Goal: Task Accomplishment & Management: Complete application form

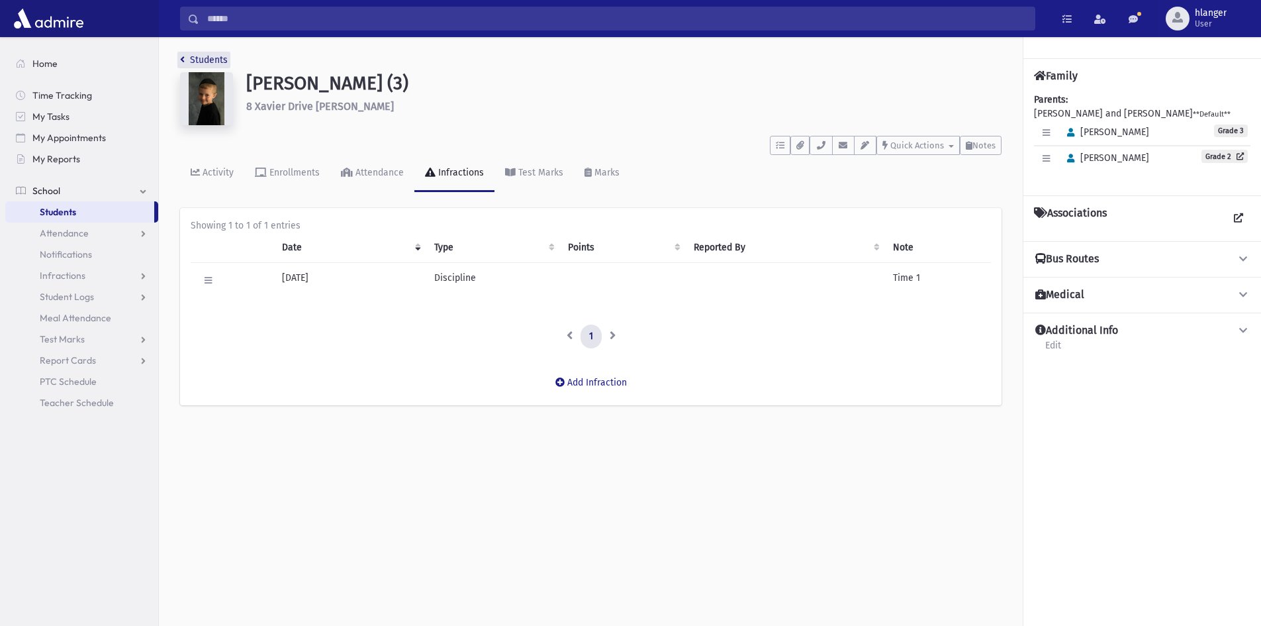
click at [202, 63] on link "Students" at bounding box center [204, 59] width 48 height 11
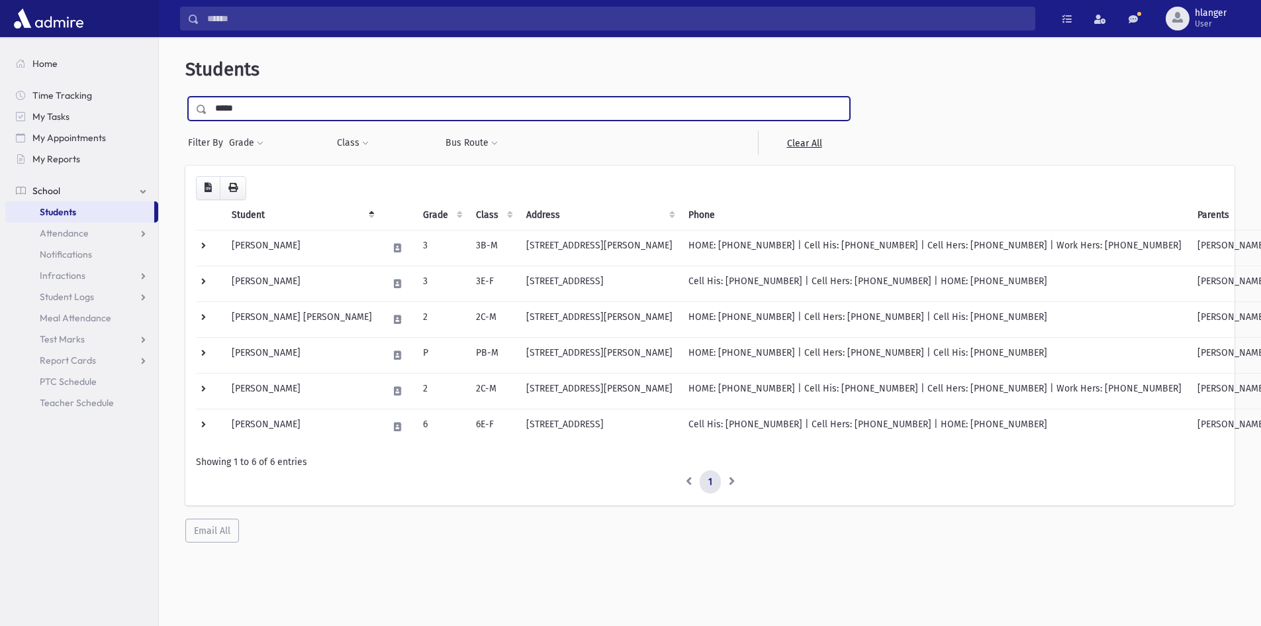
drag, startPoint x: 263, startPoint y: 119, endPoint x: 216, endPoint y: 122, distance: 47.1
click at [216, 122] on div "***** Filter By Grade * * * * * * * * * * Filter Class ** ** **** *** ** **** **" at bounding box center [518, 126] width 667 height 58
type input "*****"
click at [185, 97] on input "submit" at bounding box center [203, 106] width 37 height 18
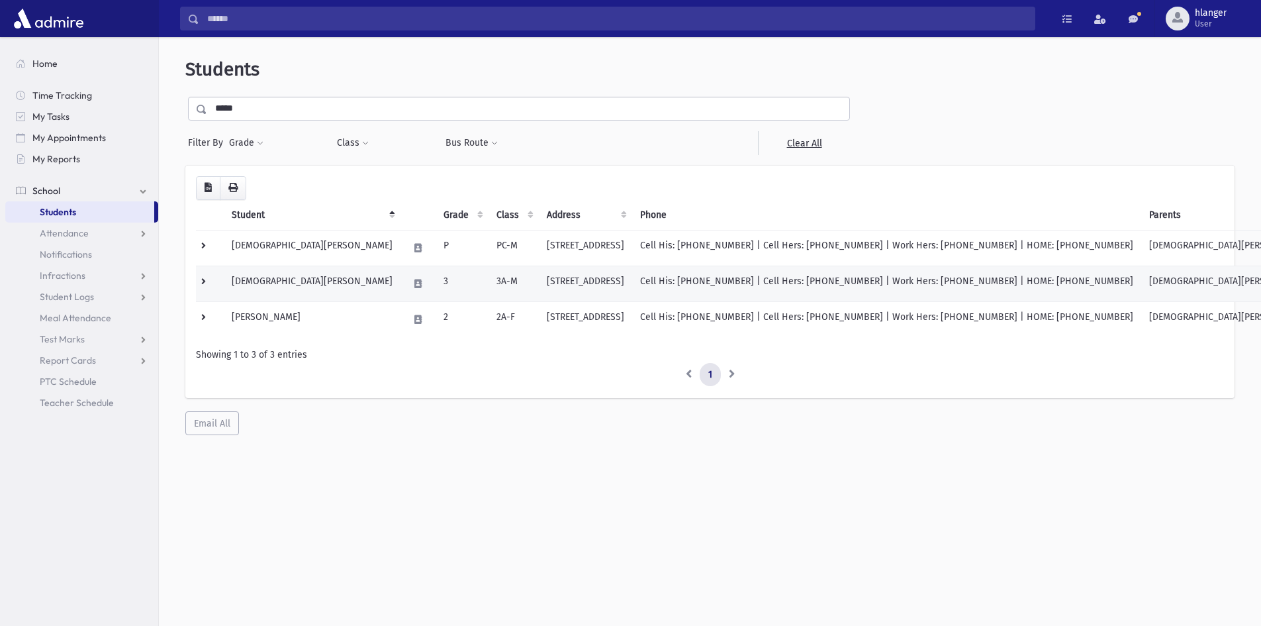
click at [319, 279] on td "[DEMOGRAPHIC_DATA][PERSON_NAME]" at bounding box center [312, 283] width 177 height 36
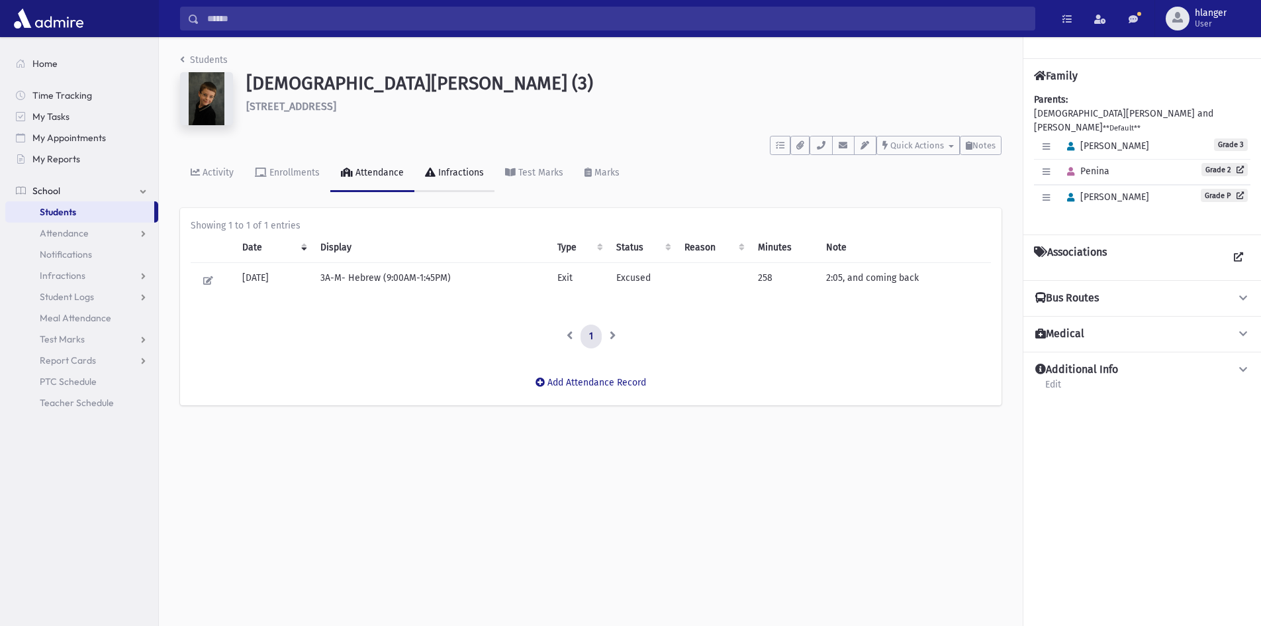
click at [446, 190] on link "Infractions" at bounding box center [454, 173] width 80 height 37
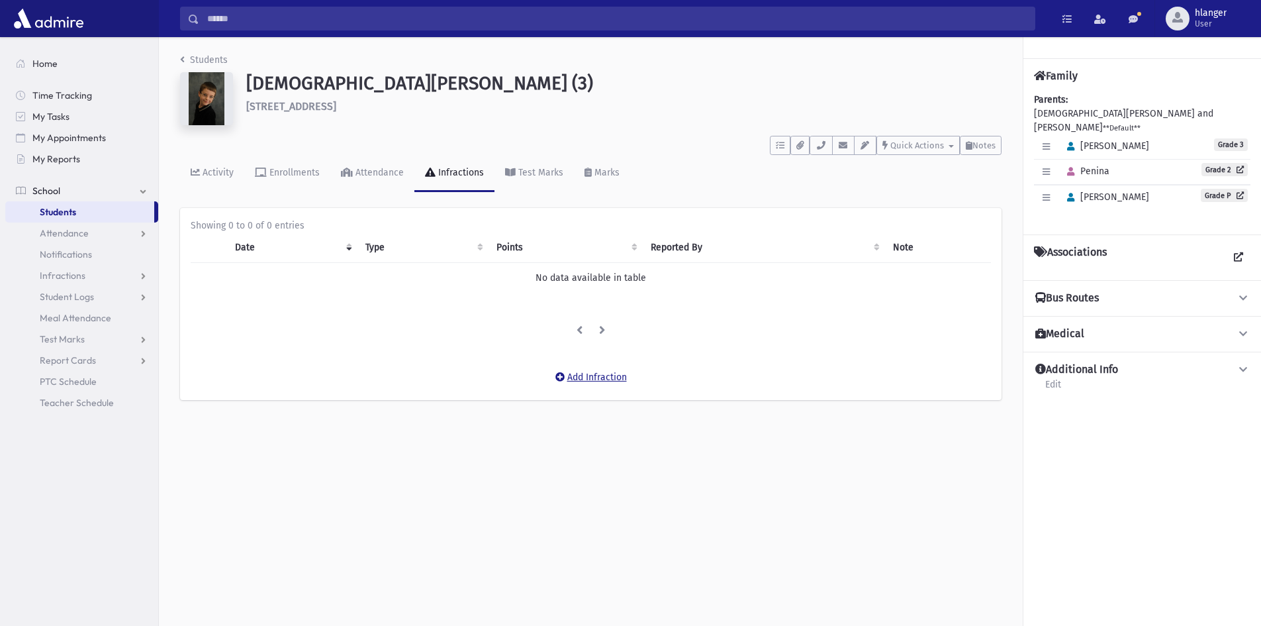
click at [571, 371] on button "Add Infraction" at bounding box center [591, 377] width 89 height 24
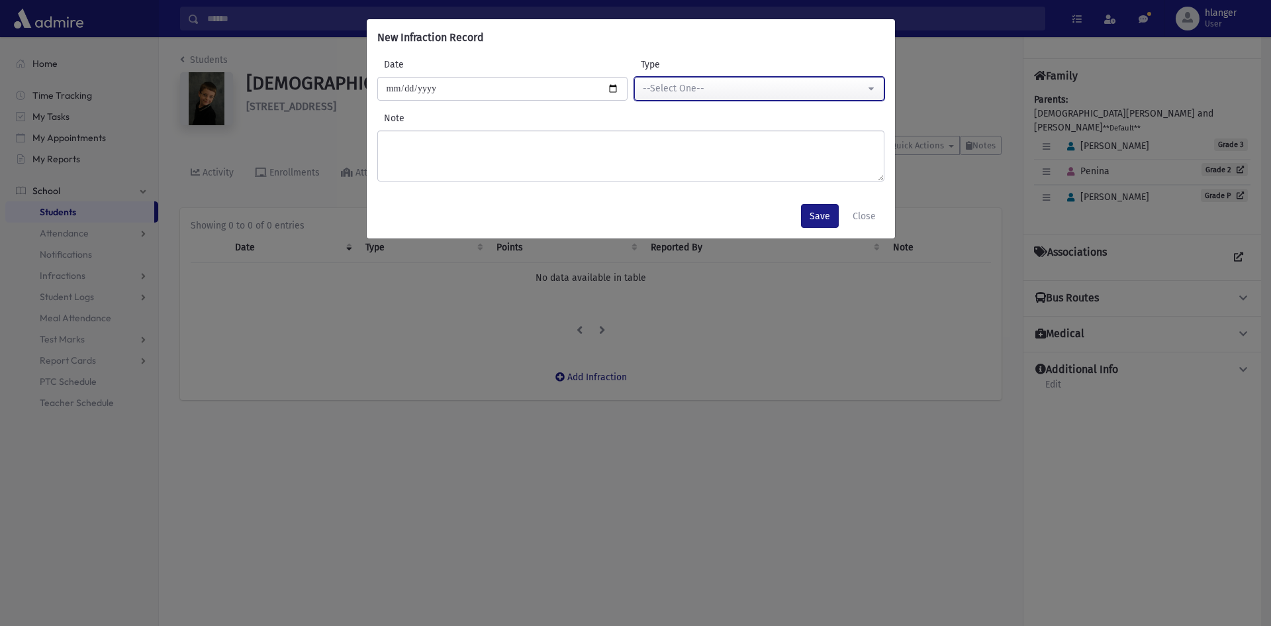
click at [802, 90] on div "--Select One--" at bounding box center [754, 88] width 222 height 14
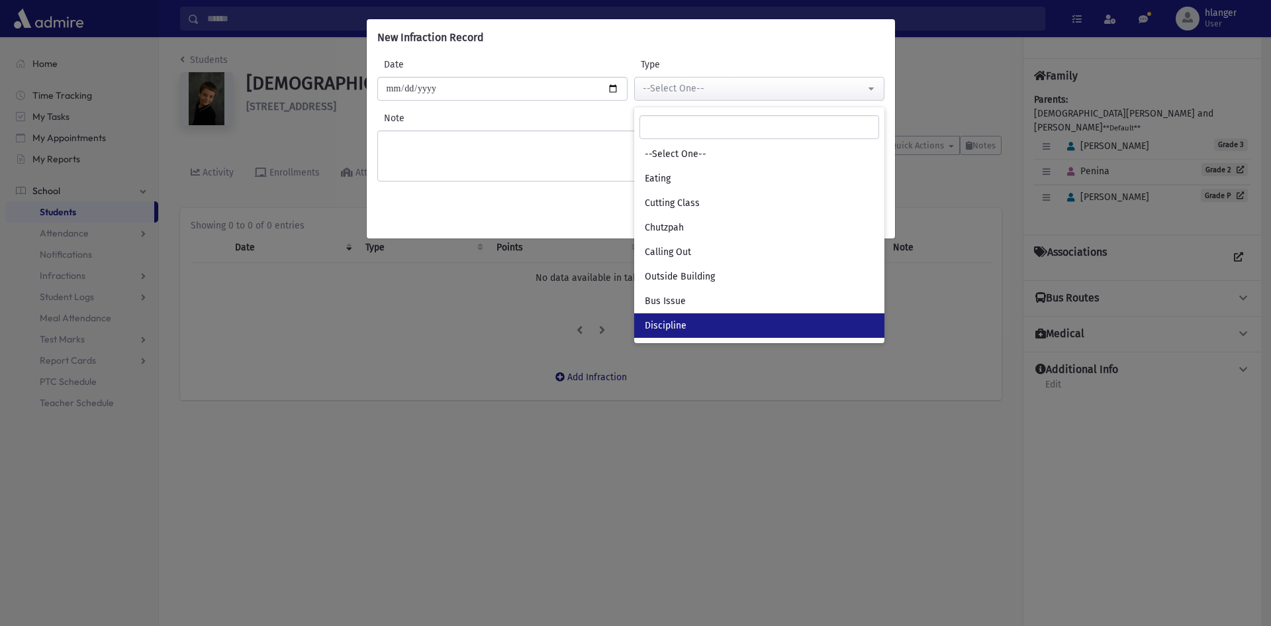
click at [648, 318] on link "Discipline" at bounding box center [759, 325] width 250 height 24
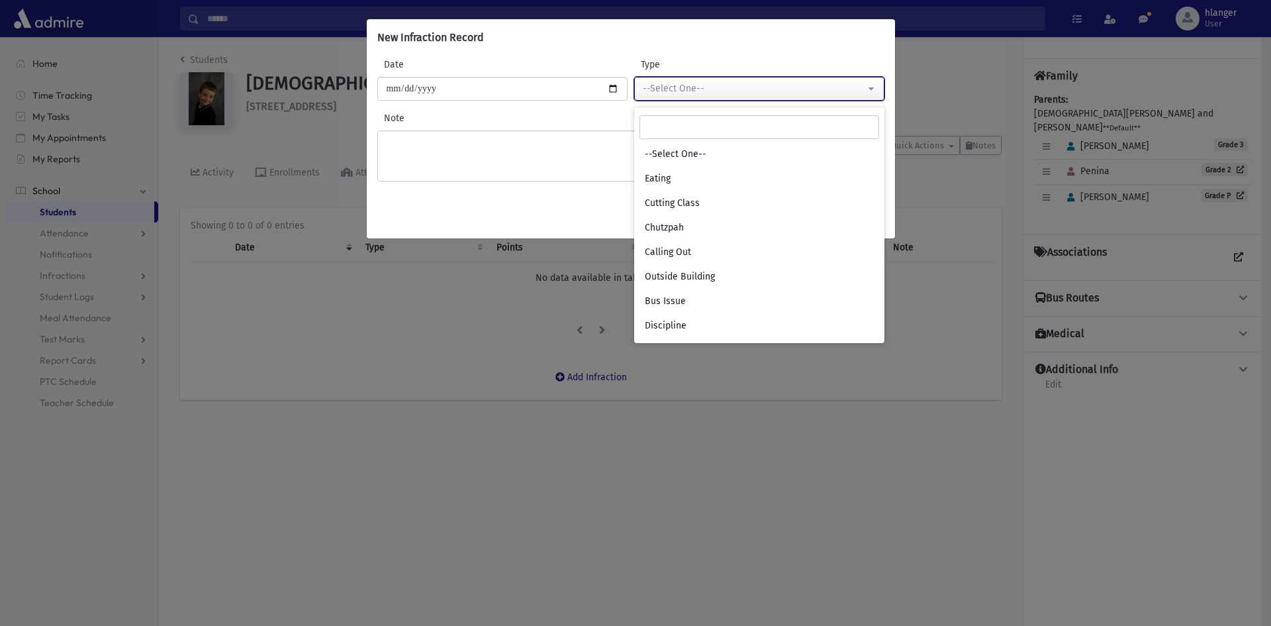
select select "*"
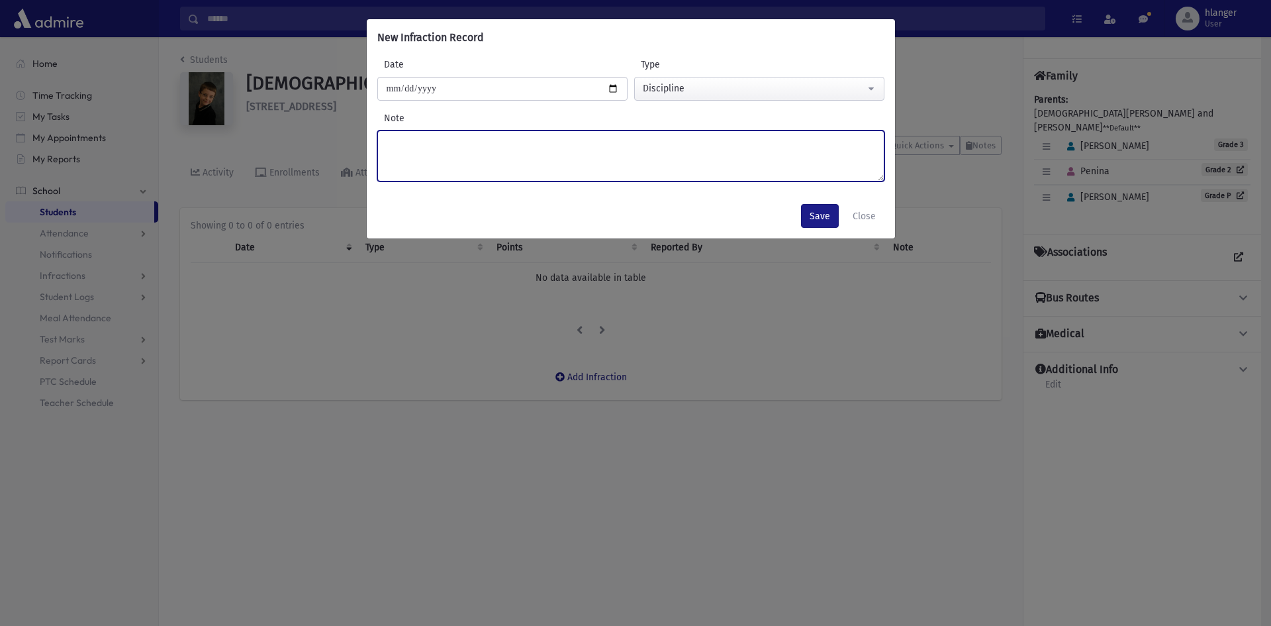
drag, startPoint x: 504, startPoint y: 181, endPoint x: 499, endPoint y: 174, distance: 8.5
click at [504, 179] on textarea "Note" at bounding box center [630, 155] width 507 height 51
type textarea "******"
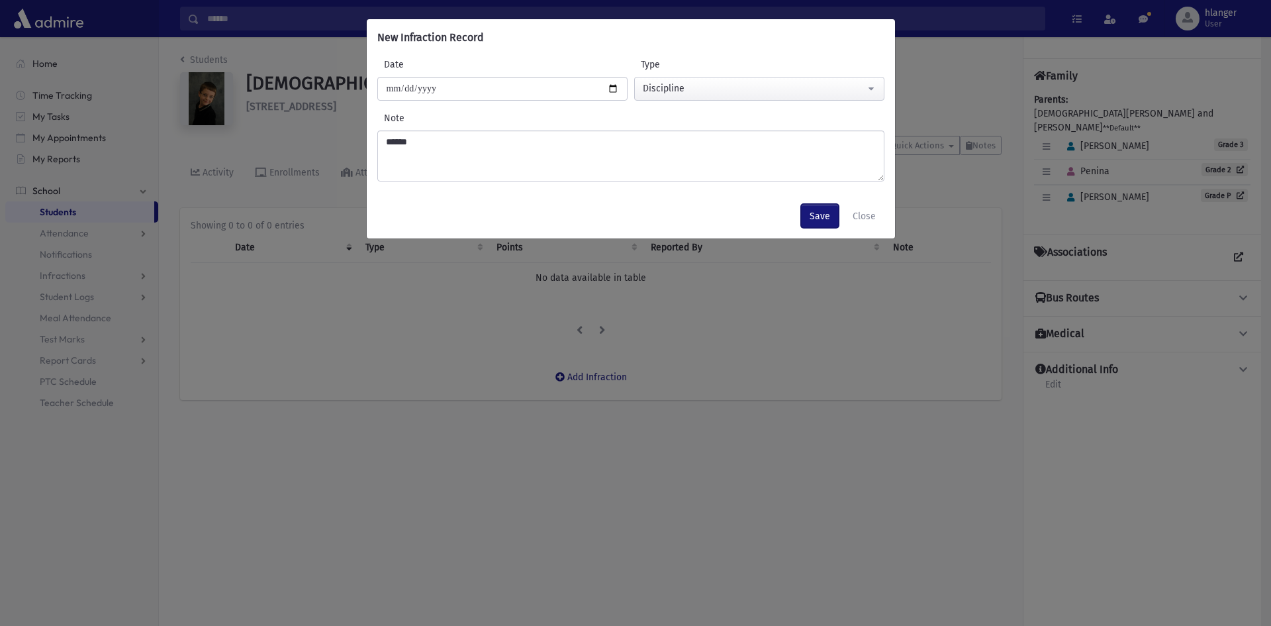
click at [830, 220] on button "Save" at bounding box center [820, 216] width 38 height 24
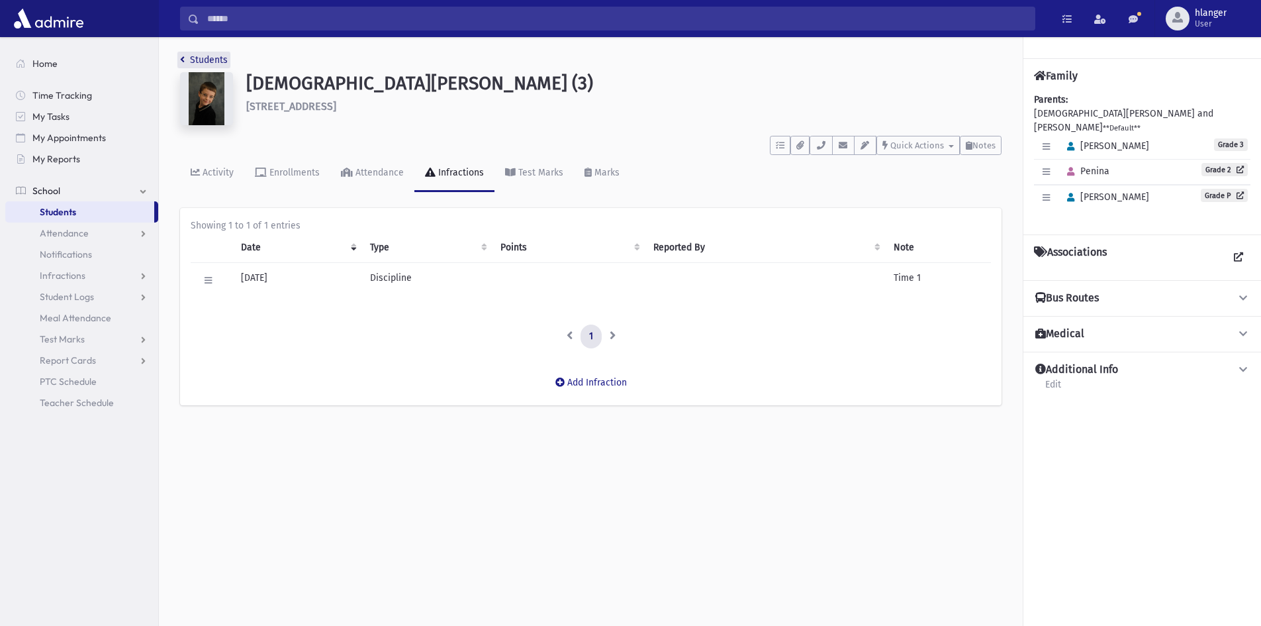
click at [207, 56] on link "Students" at bounding box center [204, 59] width 48 height 11
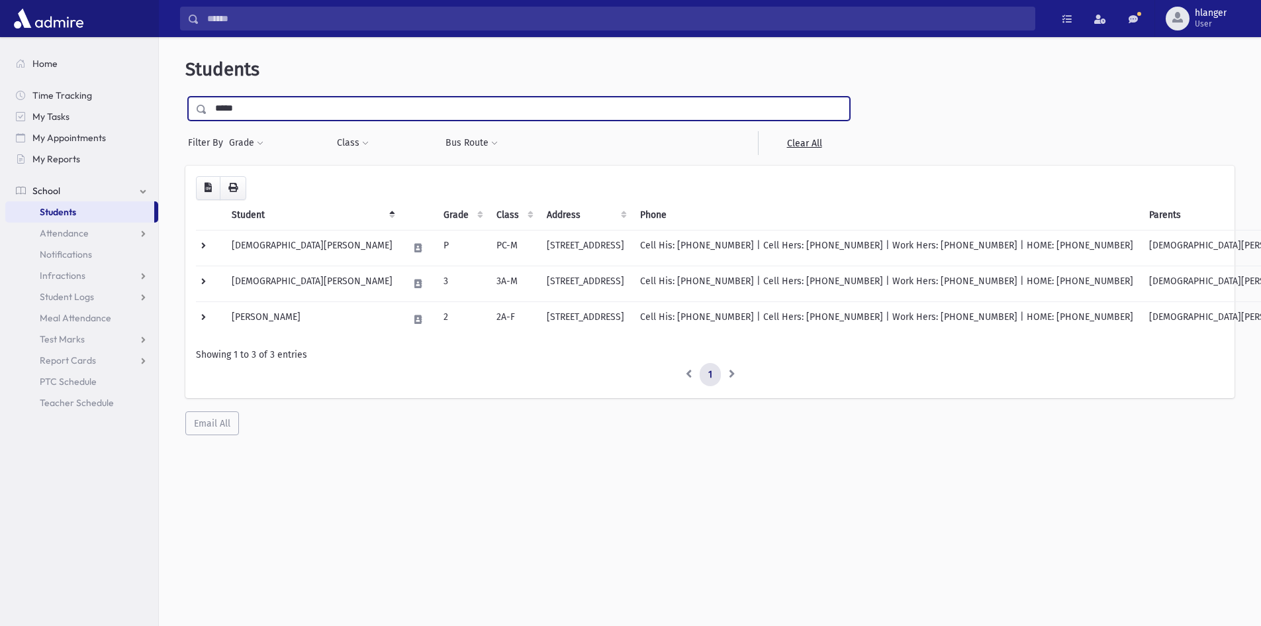
drag, startPoint x: 267, startPoint y: 103, endPoint x: 201, endPoint y: 137, distance: 74.9
click at [201, 137] on div "***** Filter By Grade * * * * * * * * * * Filter Class ** ** **** *** ** **** **" at bounding box center [518, 126] width 667 height 58
type input "********"
click at [185, 97] on input "submit" at bounding box center [203, 106] width 37 height 18
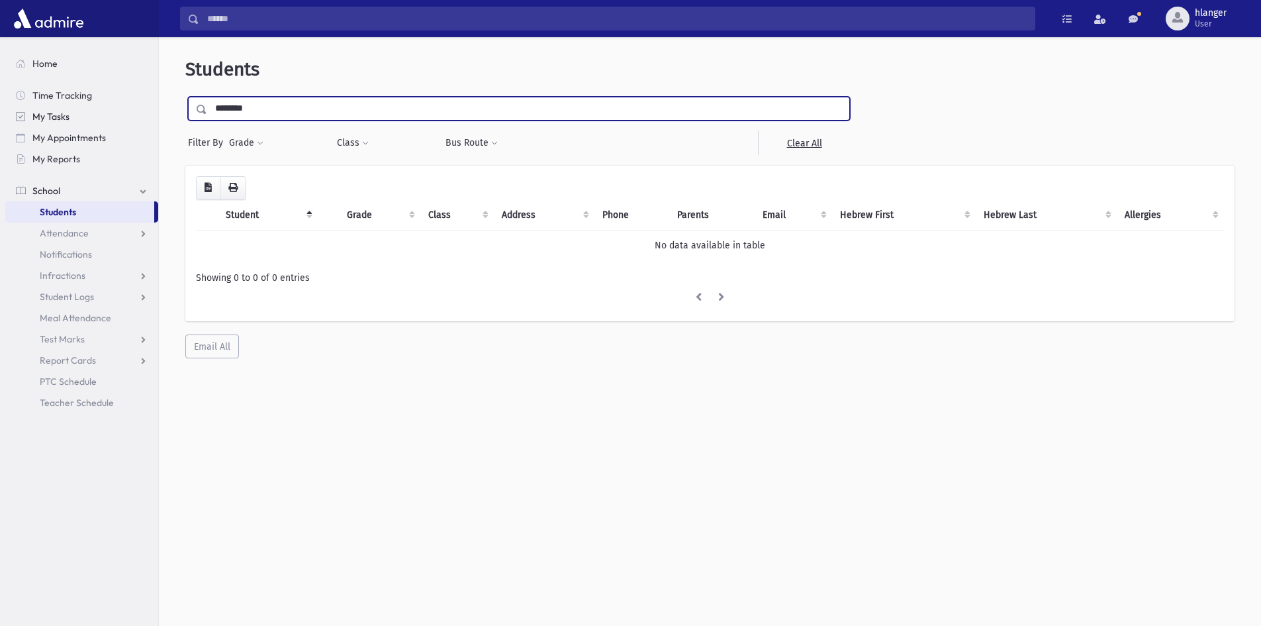
drag, startPoint x: 259, startPoint y: 101, endPoint x: 138, endPoint y: 113, distance: 121.7
click at [138, 113] on div "Search Results Students" at bounding box center [630, 330] width 1261 height 661
type input "*******"
click at [185, 97] on input "submit" at bounding box center [203, 106] width 37 height 18
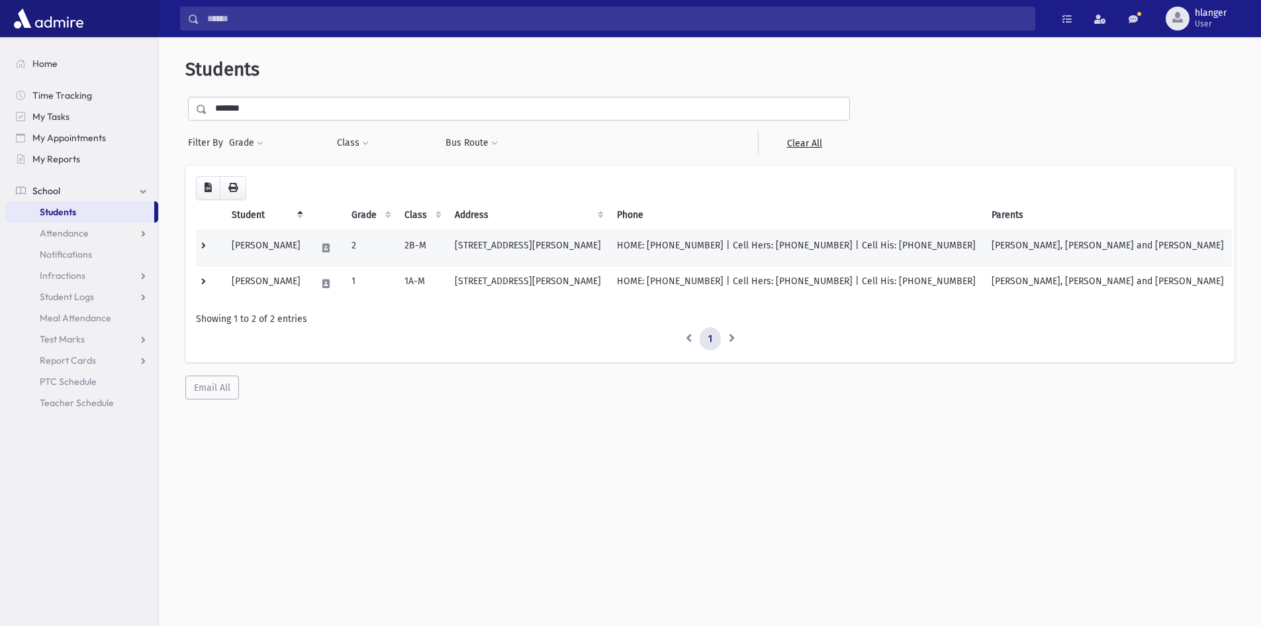
click at [309, 250] on td "[PERSON_NAME]" at bounding box center [266, 248] width 85 height 36
click at [309, 253] on td "[PERSON_NAME]" at bounding box center [266, 248] width 85 height 36
click at [309, 253] on td "Peppard, Avraham Yeshaya" at bounding box center [266, 248] width 85 height 36
click at [397, 236] on td "2" at bounding box center [370, 248] width 53 height 36
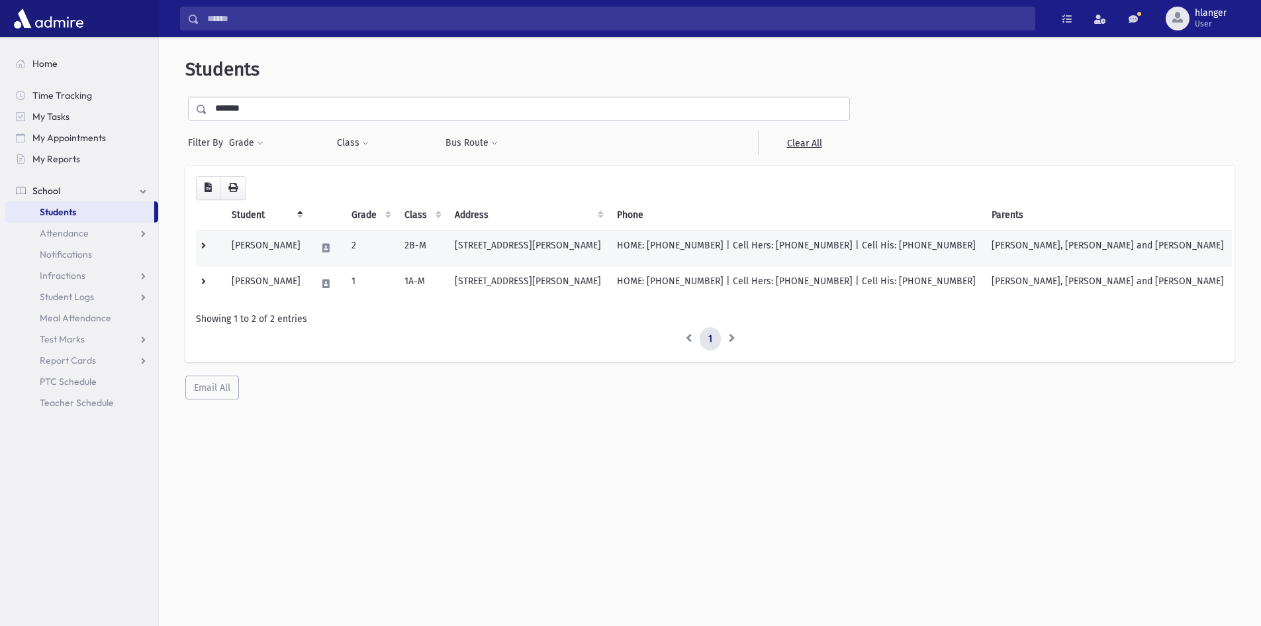
click at [397, 241] on td "2" at bounding box center [370, 248] width 53 height 36
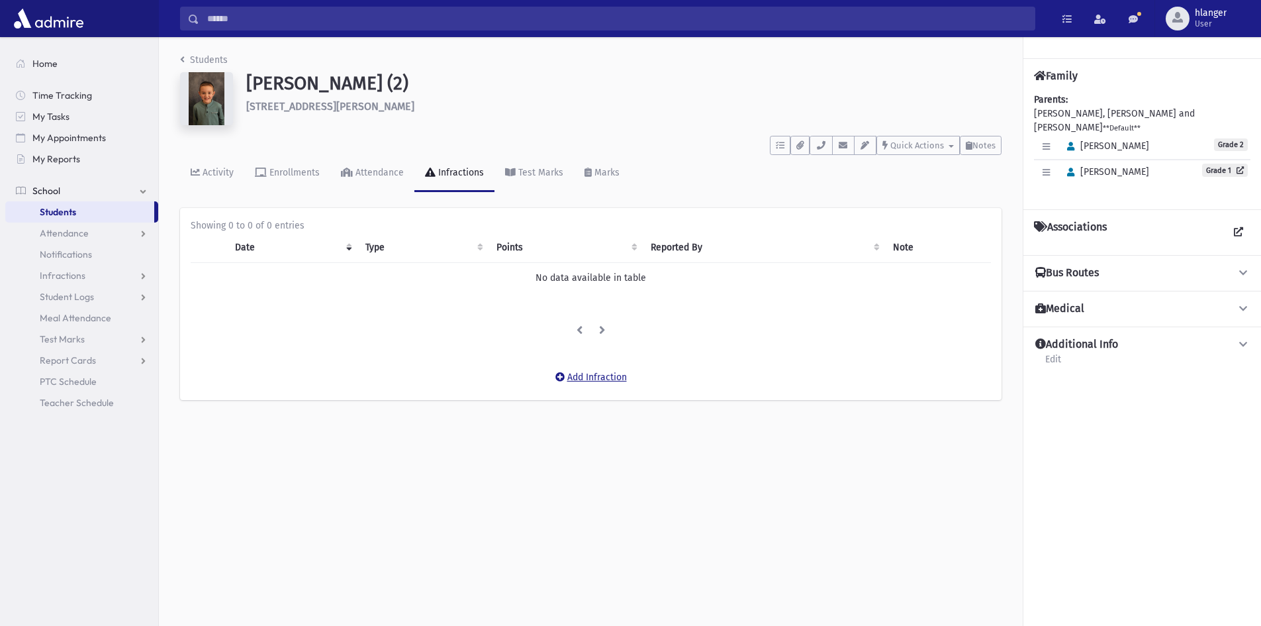
click at [573, 377] on button "Add Infraction" at bounding box center [591, 377] width 89 height 24
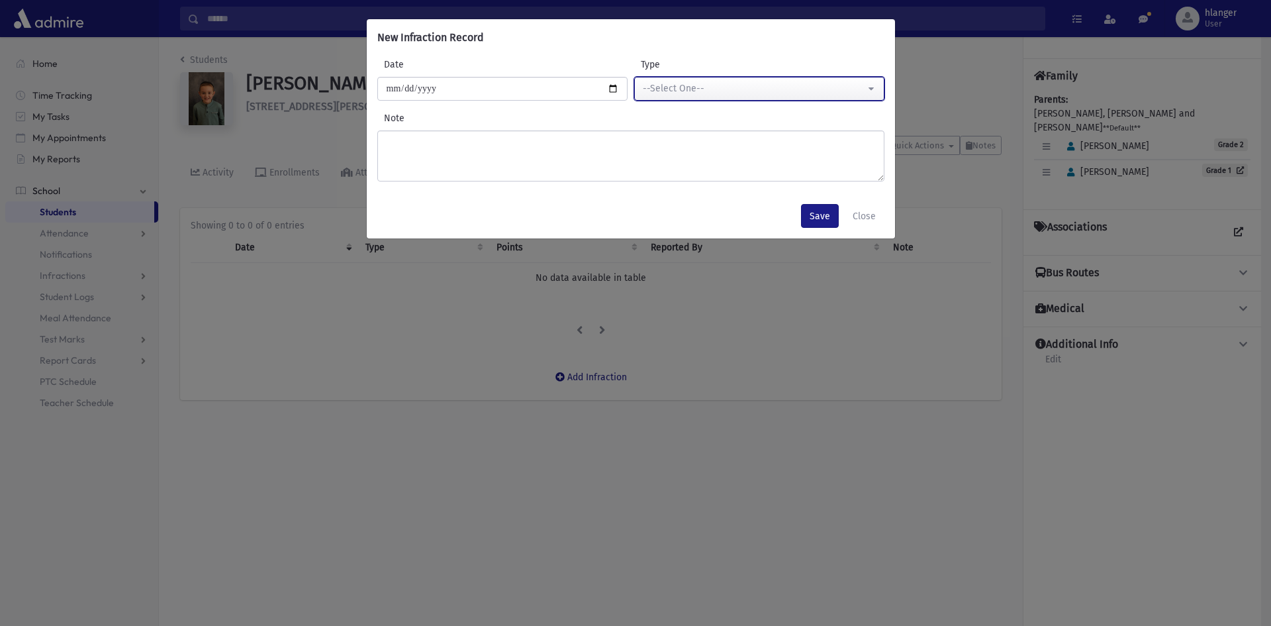
click at [812, 86] on div "--Select One--" at bounding box center [754, 88] width 222 height 14
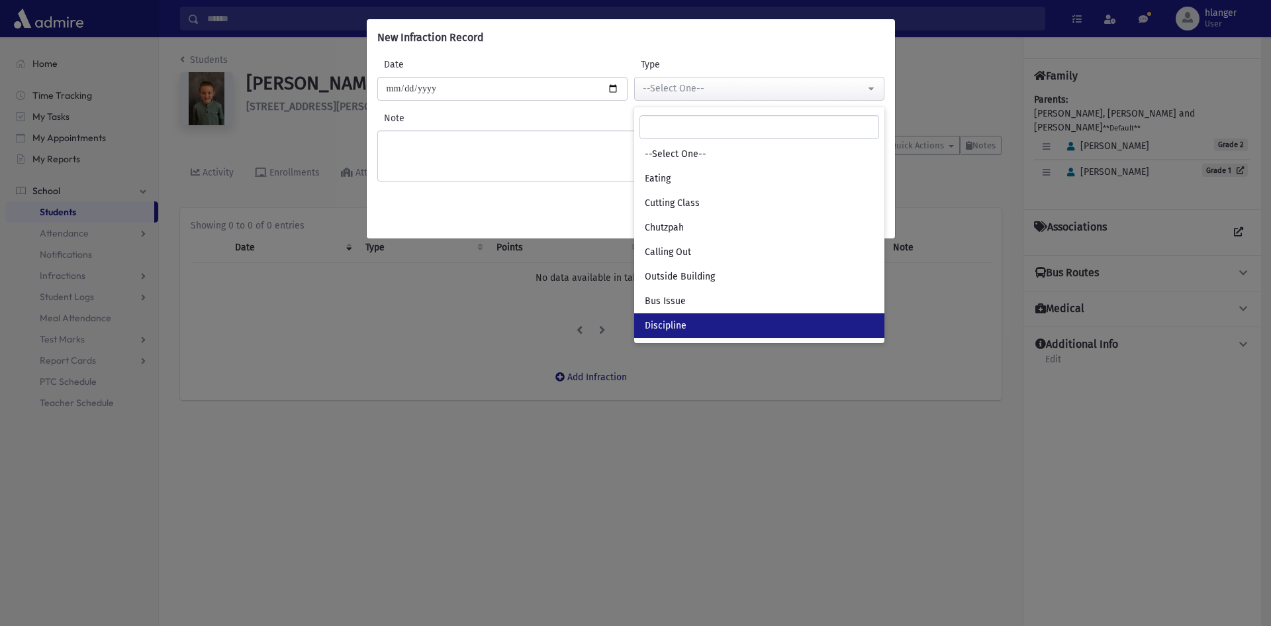
click at [704, 324] on link "Discipline" at bounding box center [759, 325] width 250 height 24
select select "*"
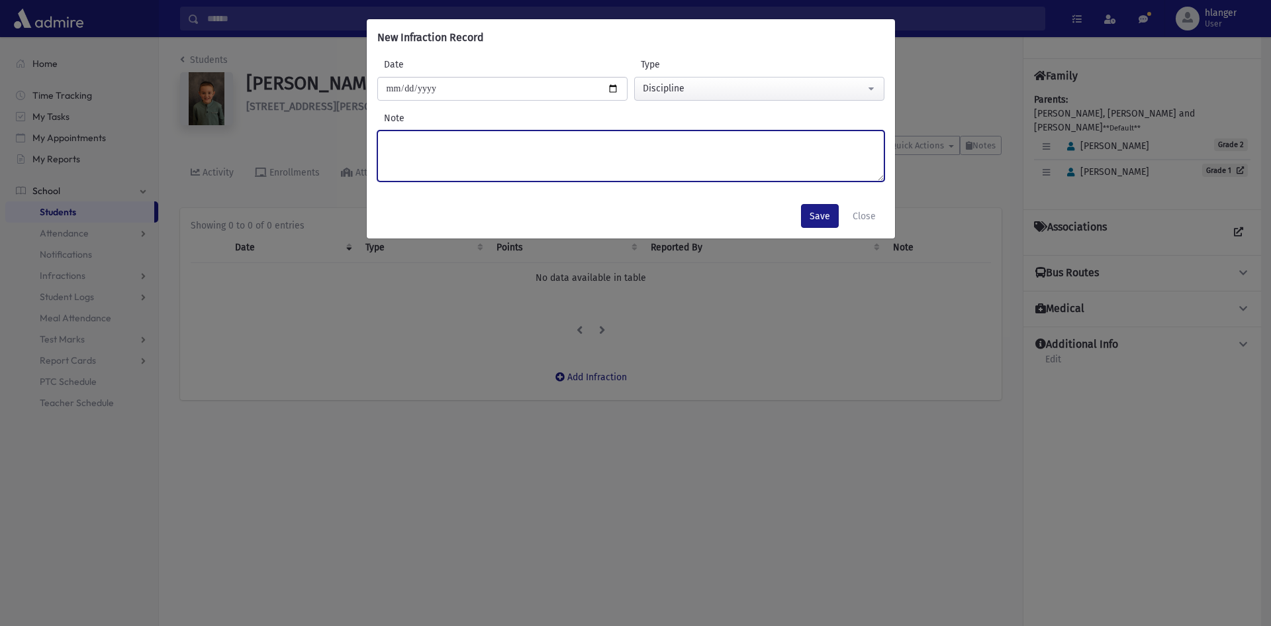
click at [491, 153] on textarea "Note" at bounding box center [630, 155] width 507 height 51
type textarea "******"
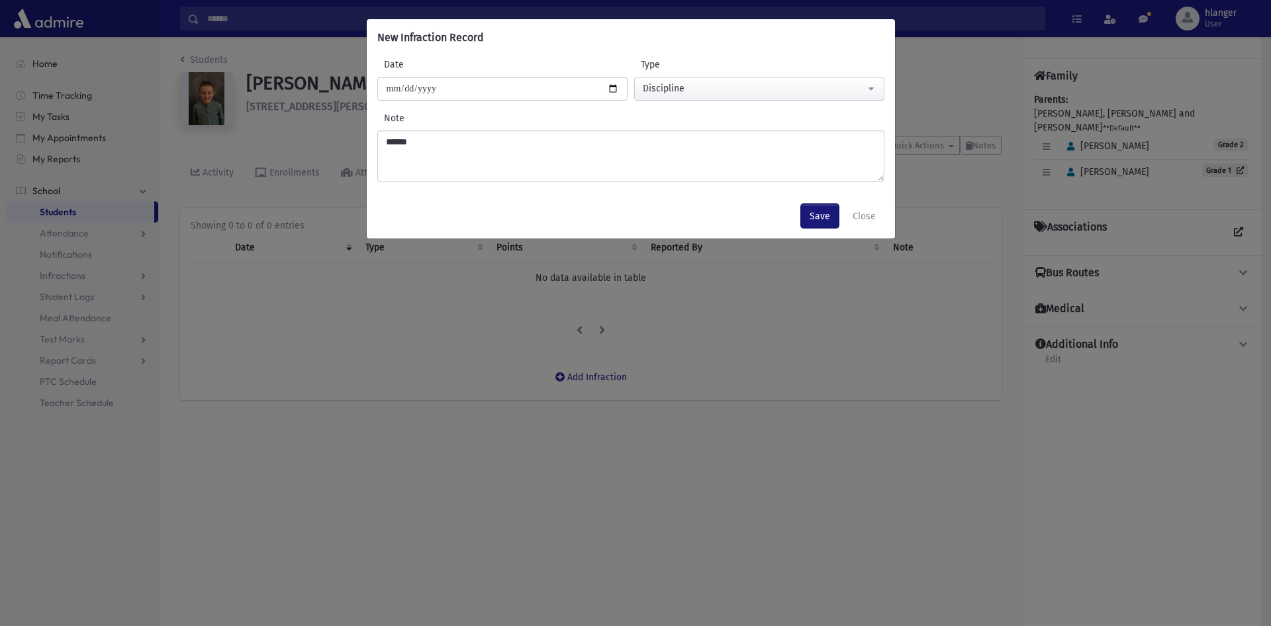
click at [817, 223] on button "Save" at bounding box center [820, 216] width 38 height 24
